Goal: Task Accomplishment & Management: Complete application form

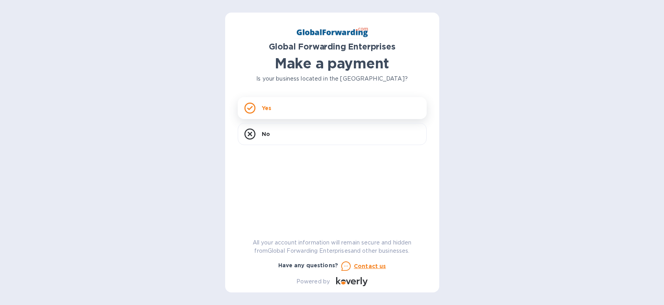
click at [270, 110] on p "Yes" at bounding box center [266, 108] width 9 height 8
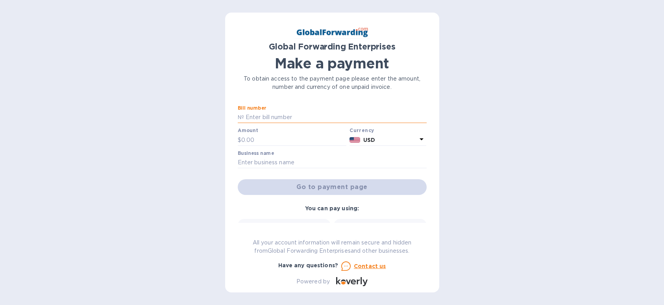
click at [281, 117] on input "text" at bounding box center [335, 118] width 183 height 12
paste input "79684915"
type input "79684915"
click at [265, 138] on input "text" at bounding box center [293, 140] width 105 height 12
type input "444.56"
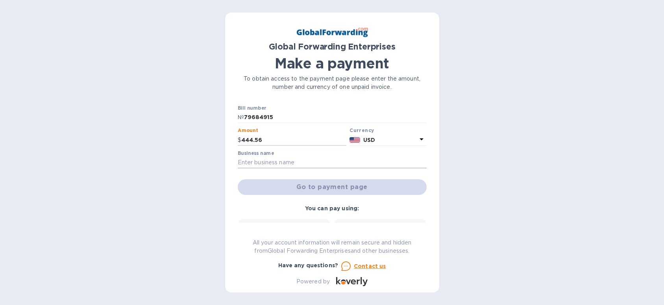
click at [320, 163] on input "text" at bounding box center [332, 163] width 189 height 12
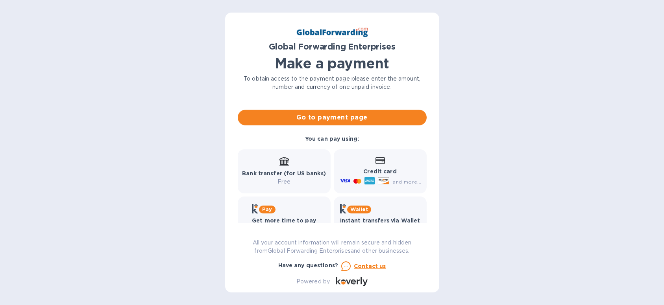
scroll to position [79, 0]
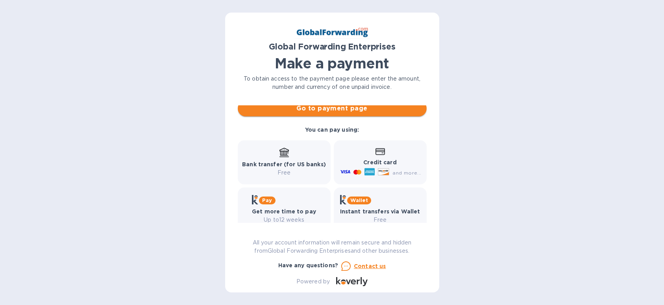
type input "STANDARD INDUSTRIAL"
click at [353, 111] on span "Go to payment page" at bounding box center [332, 108] width 176 height 9
